Goal: Use online tool/utility: Utilize a website feature to perform a specific function

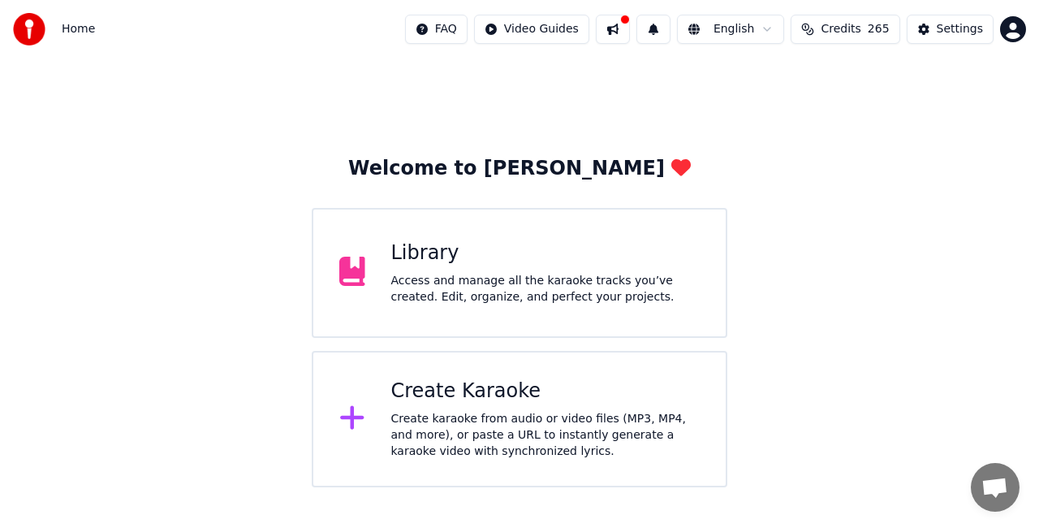
click at [590, 409] on div "Create Karaoke Create karaoke from audio or video files (MP3, MP4, and more), o…" at bounding box center [545, 418] width 309 height 81
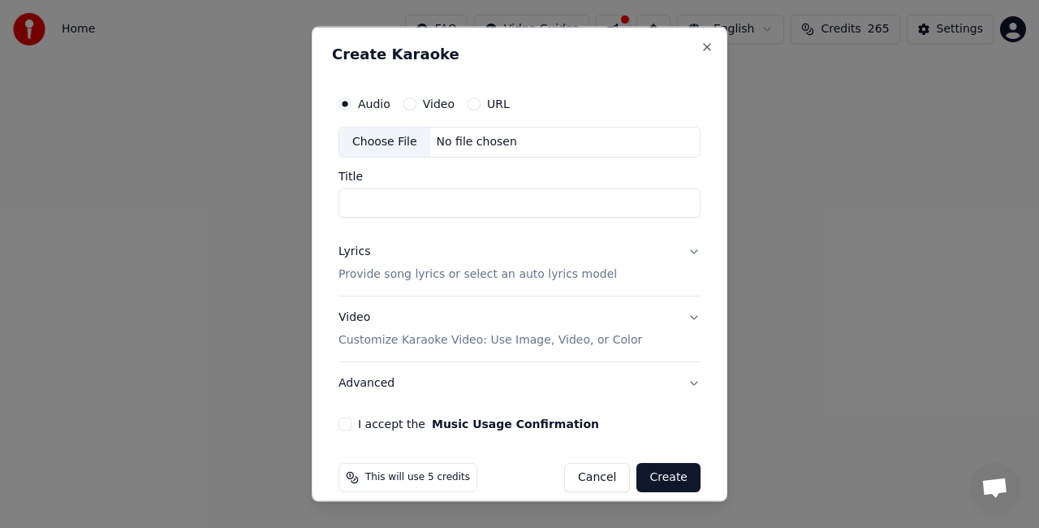
type input "*"
click at [378, 138] on div "Choose File" at bounding box center [384, 141] width 91 height 29
type input "********"
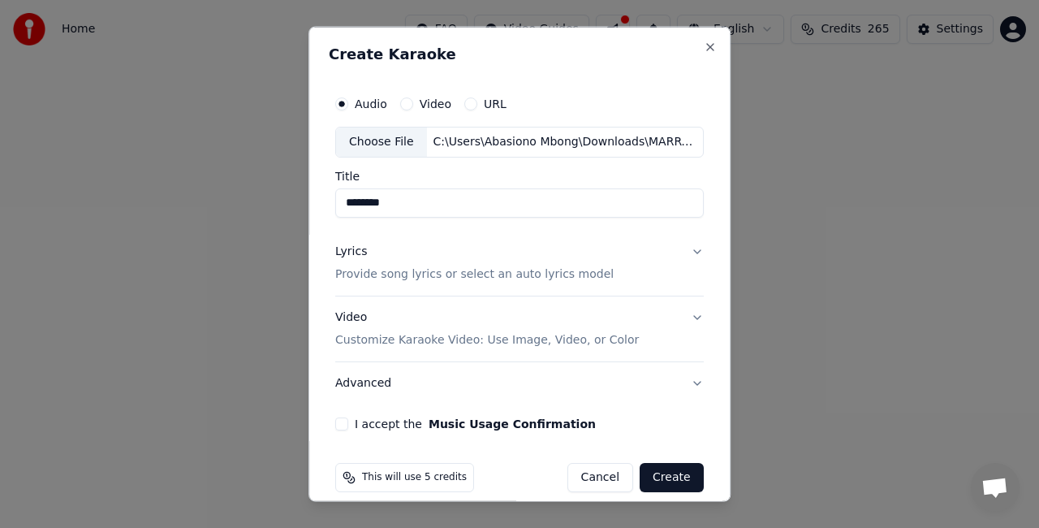
click at [424, 339] on p "Customize Karaoke Video: Use Image, Video, or Color" at bounding box center [487, 339] width 304 height 16
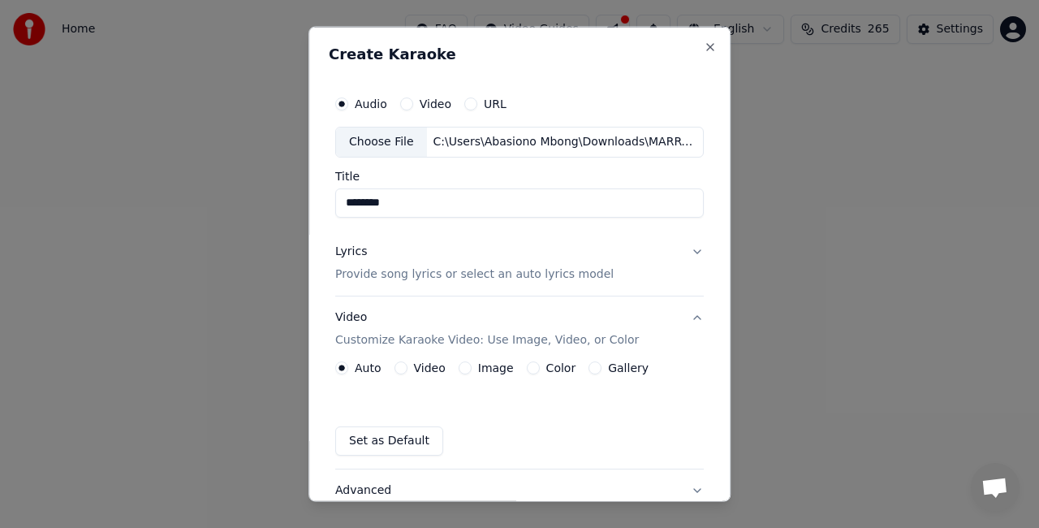
click at [396, 372] on button "Video" at bounding box center [401, 367] width 13 height 13
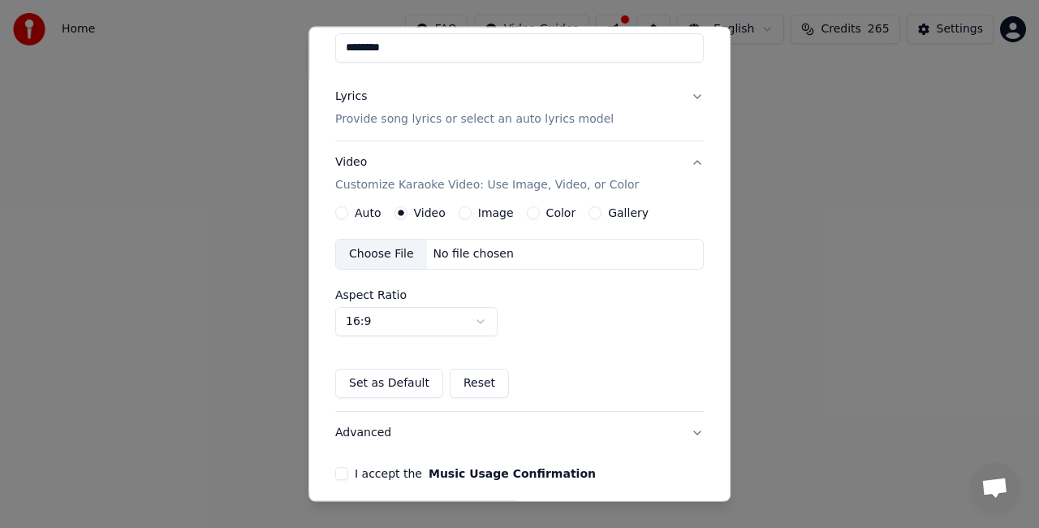
scroll to position [219, 0]
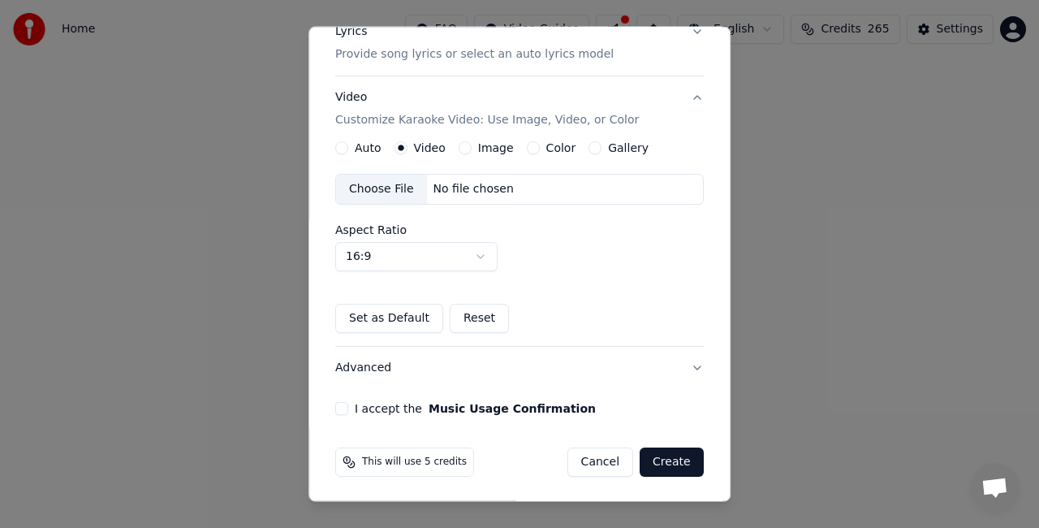
click at [343, 410] on button "I accept the Music Usage Confirmation" at bounding box center [341, 408] width 13 height 13
click at [659, 466] on button "Create" at bounding box center [672, 461] width 64 height 29
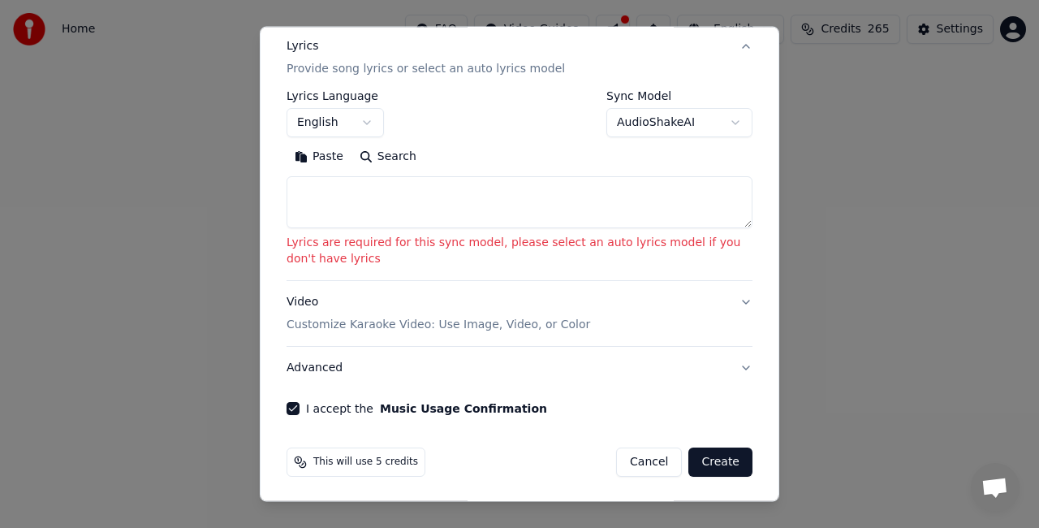
scroll to position [205, 0]
click at [505, 214] on textarea at bounding box center [520, 202] width 466 height 52
click at [655, 90] on label "Sync Model" at bounding box center [680, 95] width 146 height 11
click at [435, 213] on textarea at bounding box center [520, 202] width 466 height 52
click at [299, 148] on button "Paste" at bounding box center [319, 157] width 65 height 26
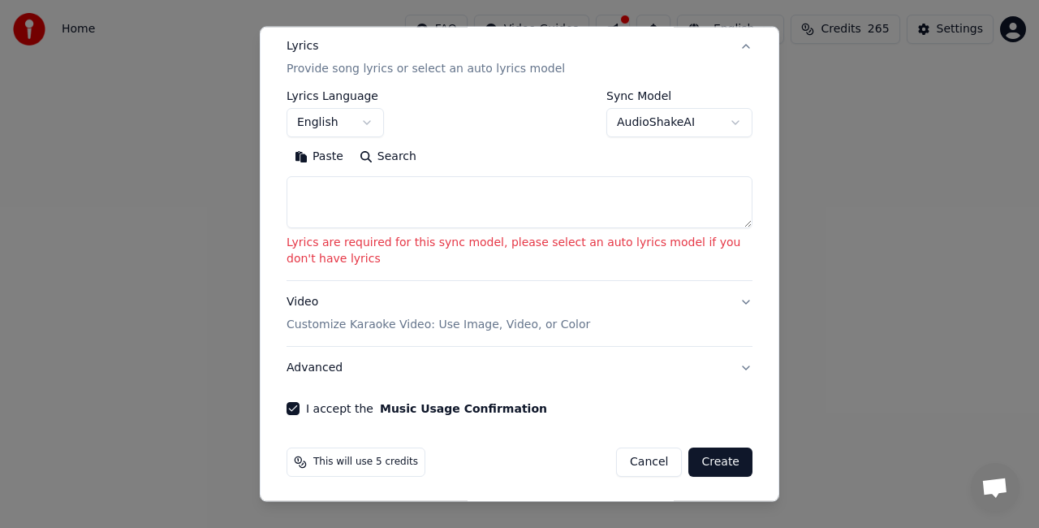
type textarea "**********"
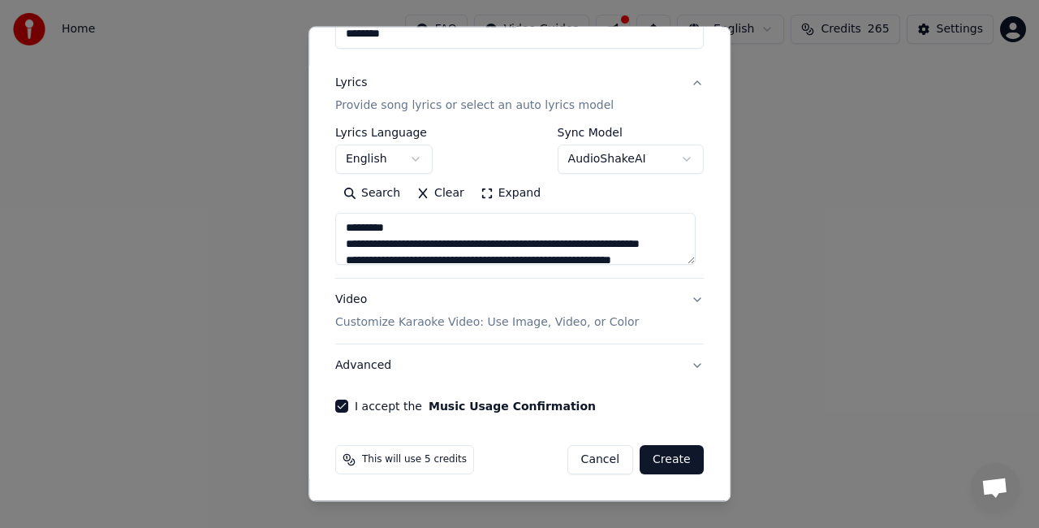
scroll to position [166, 0]
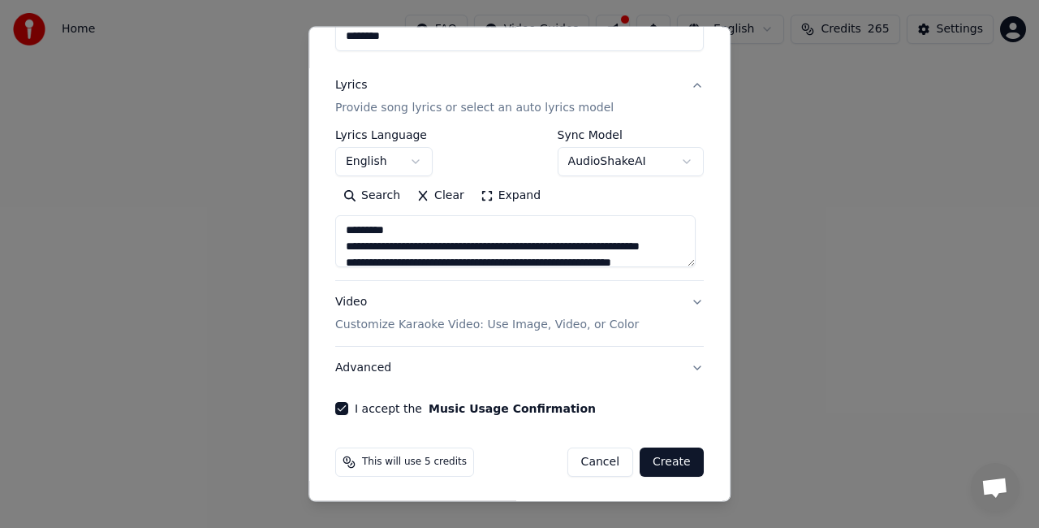
click at [664, 455] on button "Create" at bounding box center [672, 461] width 64 height 29
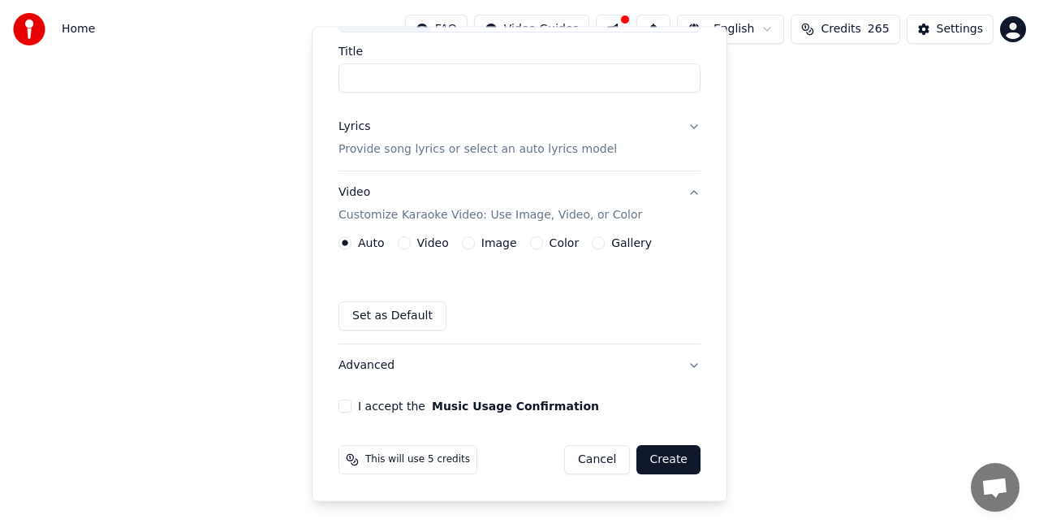
scroll to position [122, 0]
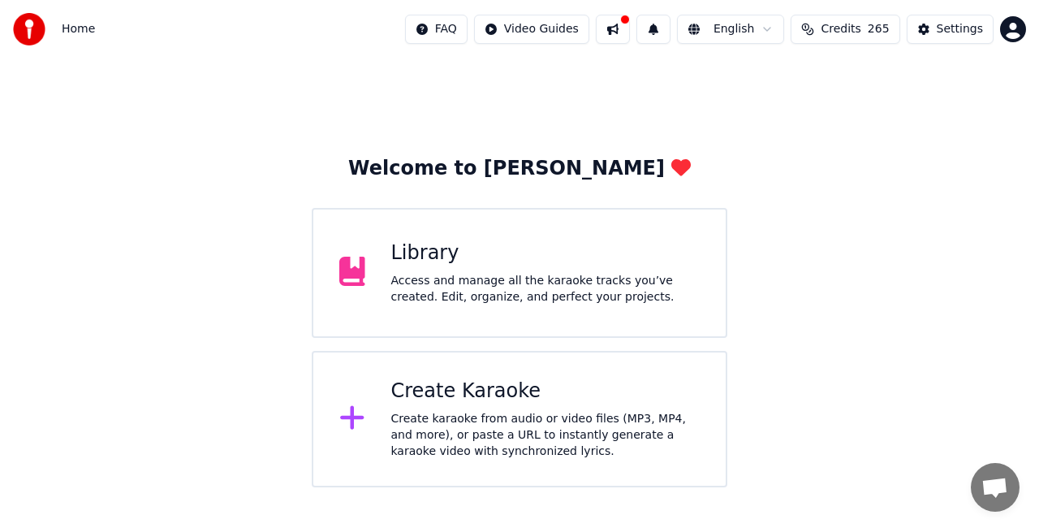
click at [523, 413] on div "Create karaoke from audio or video files (MP3, MP4, and more), or paste a URL t…" at bounding box center [545, 435] width 309 height 49
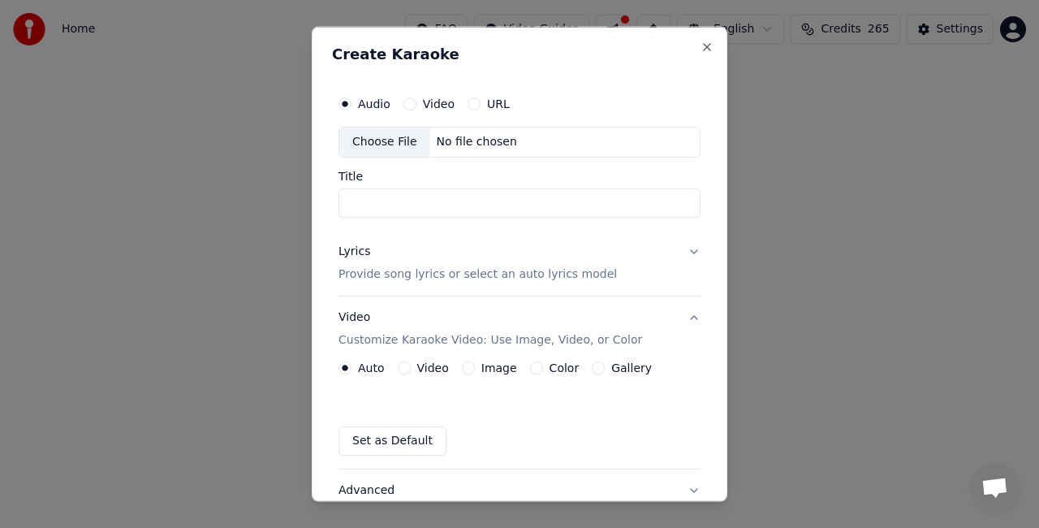
type input "*"
type input "********"
click at [387, 136] on div "Choose File" at bounding box center [384, 141] width 91 height 29
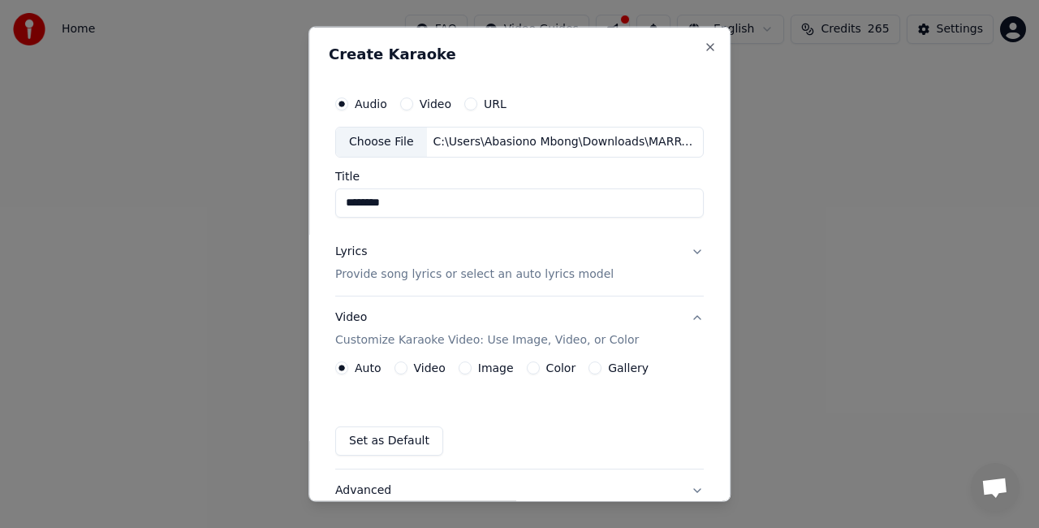
click at [460, 274] on p "Provide song lyrics or select an auto lyrics model" at bounding box center [474, 274] width 279 height 16
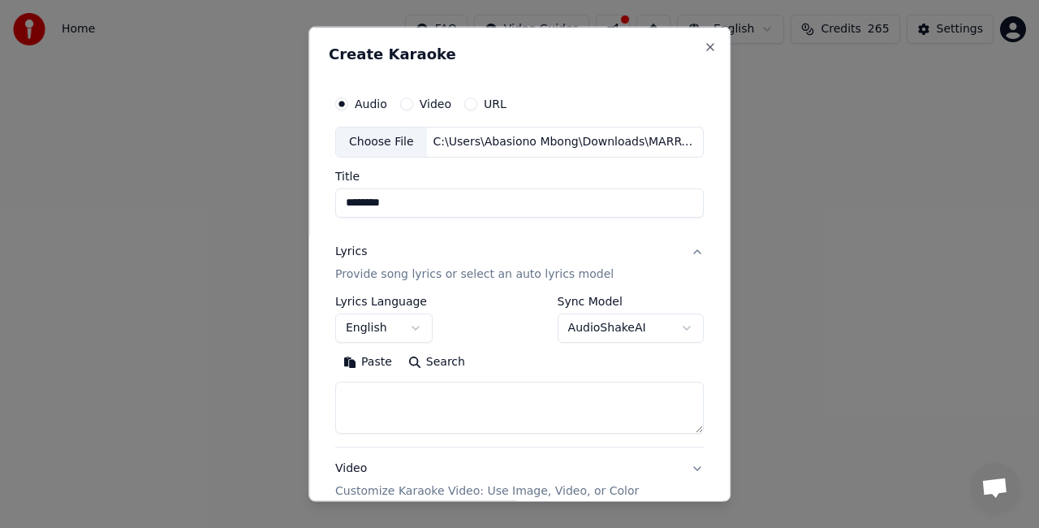
click at [599, 322] on body "**********" at bounding box center [519, 243] width 1039 height 487
click at [481, 391] on body "**********" at bounding box center [519, 243] width 1039 height 487
click at [426, 403] on textarea at bounding box center [519, 407] width 369 height 52
type textarea "*"
click at [374, 361] on button "Paste" at bounding box center [367, 361] width 65 height 26
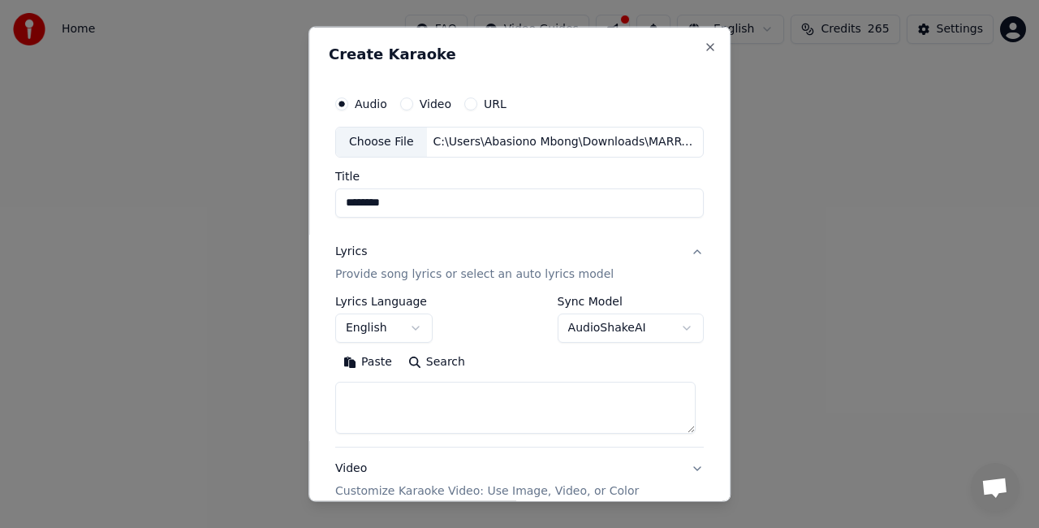
type textarea "**********"
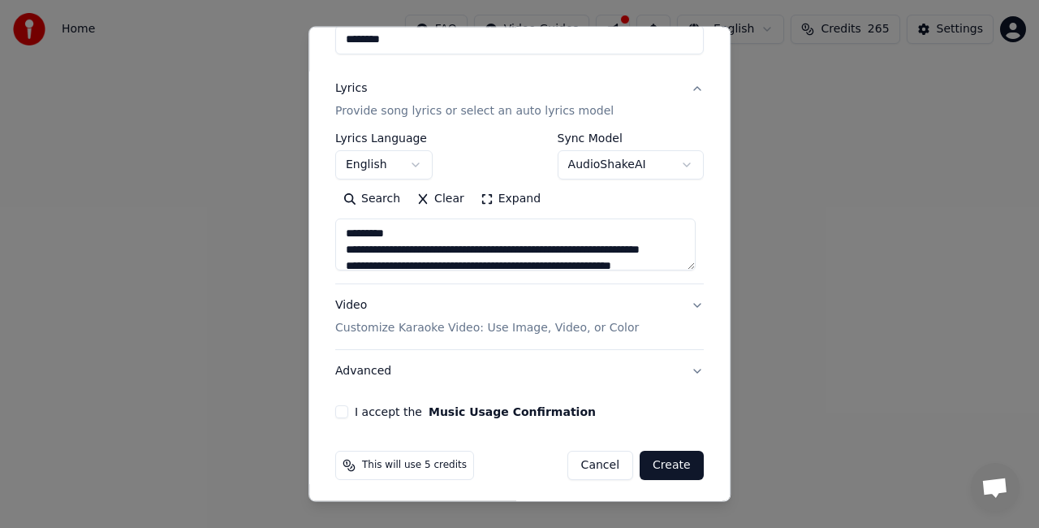
scroll to position [166, 0]
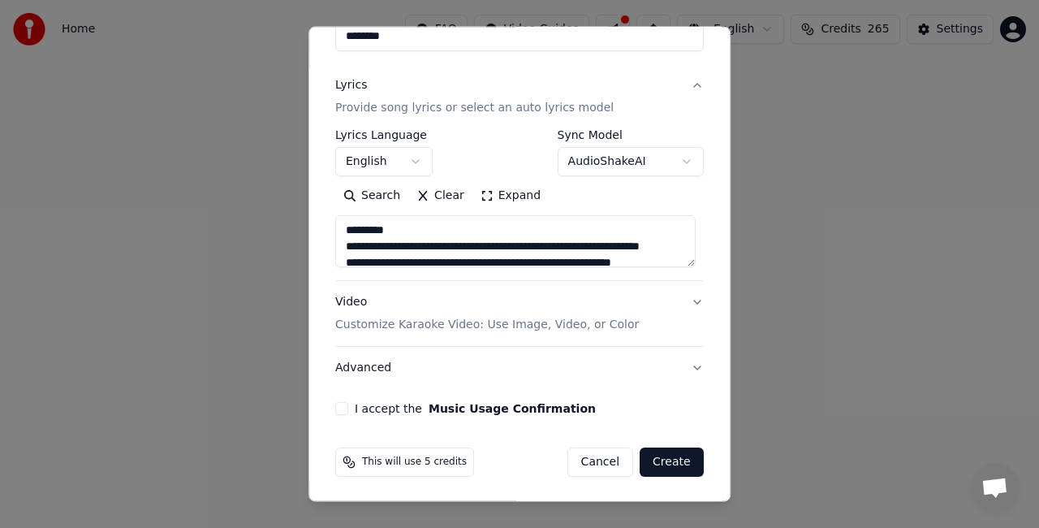
click at [339, 406] on button "I accept the Music Usage Confirmation" at bounding box center [341, 408] width 13 height 13
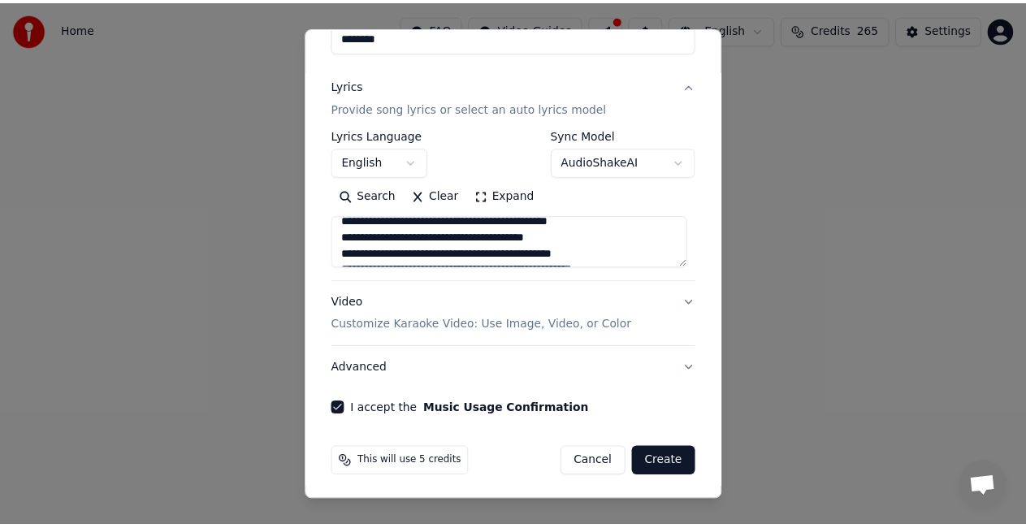
scroll to position [203, 0]
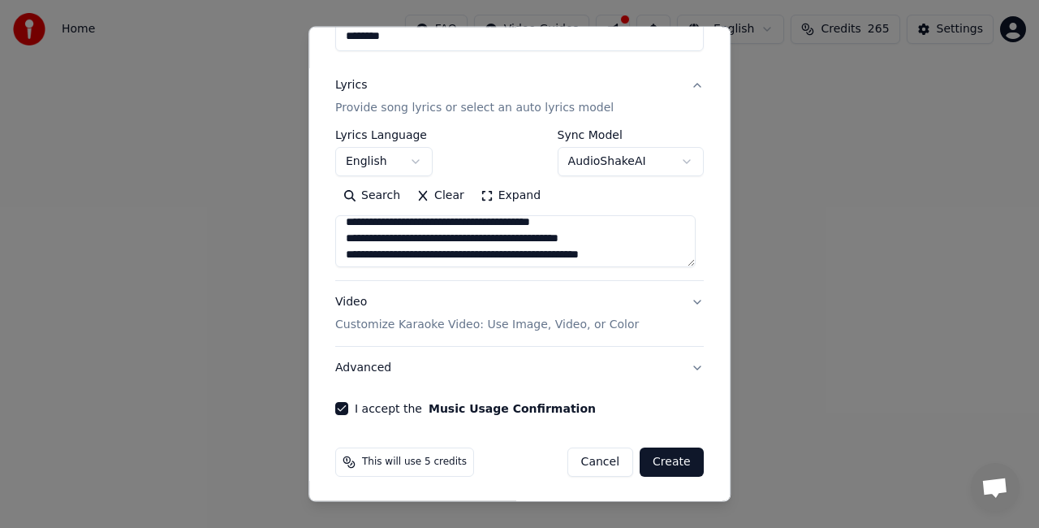
click at [672, 457] on button "Create" at bounding box center [672, 461] width 64 height 29
